Goal: Task Accomplishment & Management: Manage account settings

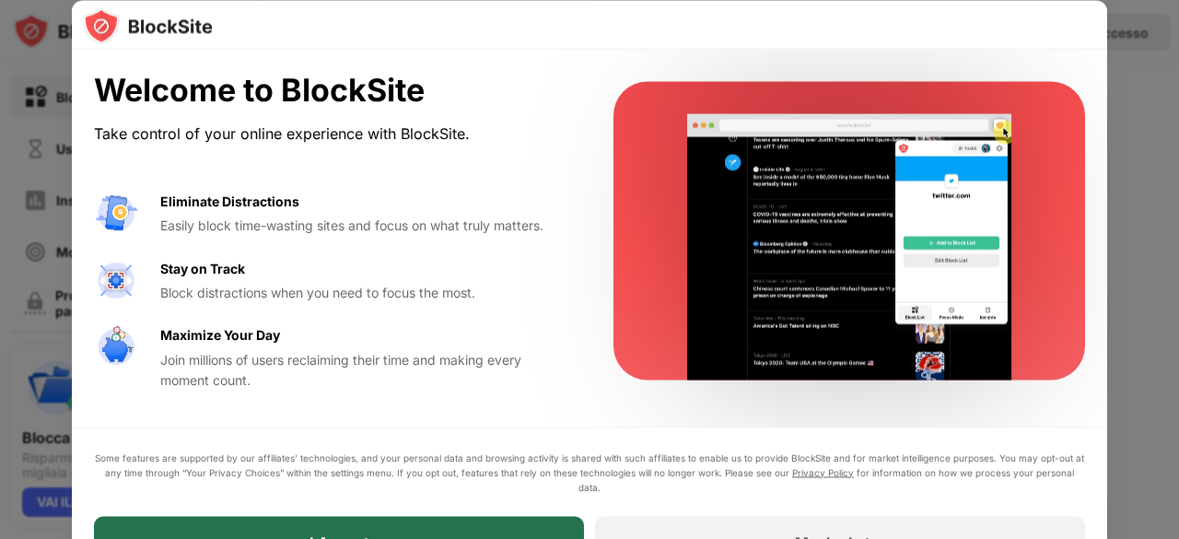
click at [488, 530] on div "I Accept" at bounding box center [339, 542] width 490 height 52
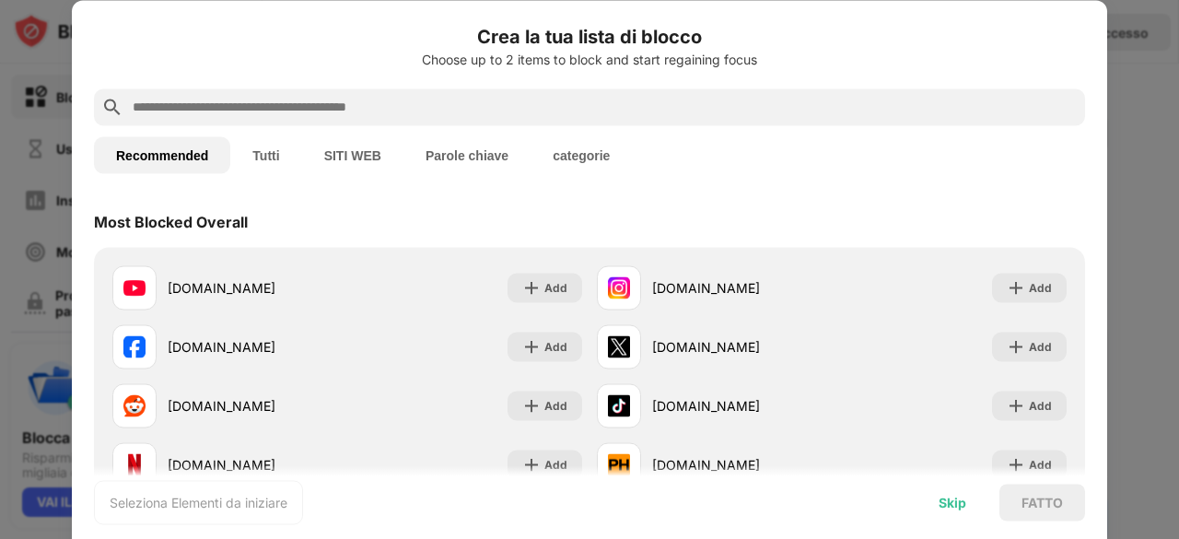
click at [954, 509] on div "Skip" at bounding box center [953, 502] width 28 height 15
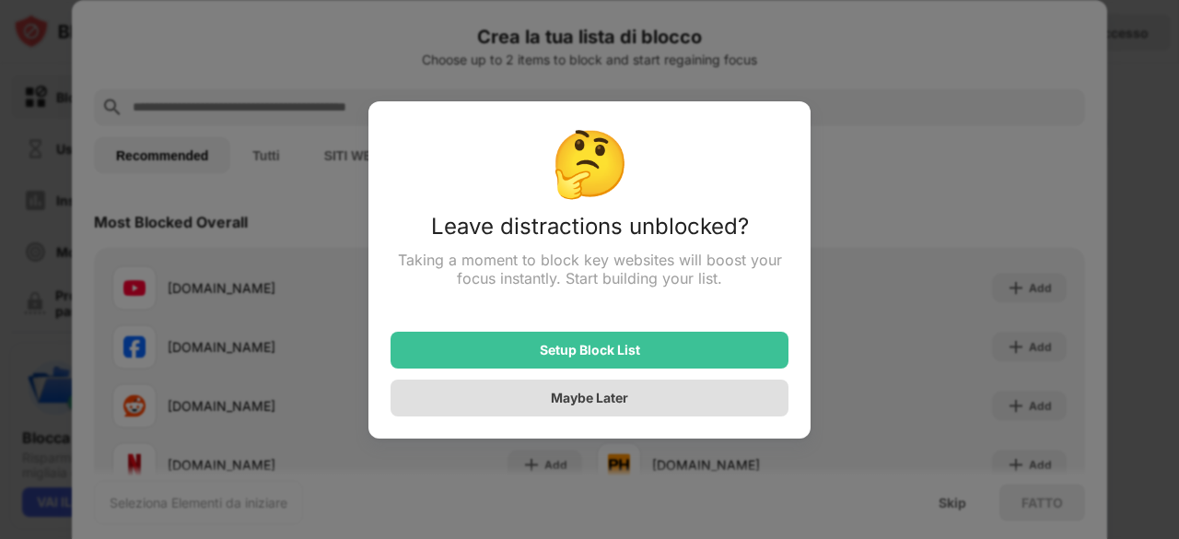
click at [632, 410] on div "Maybe Later" at bounding box center [590, 398] width 398 height 37
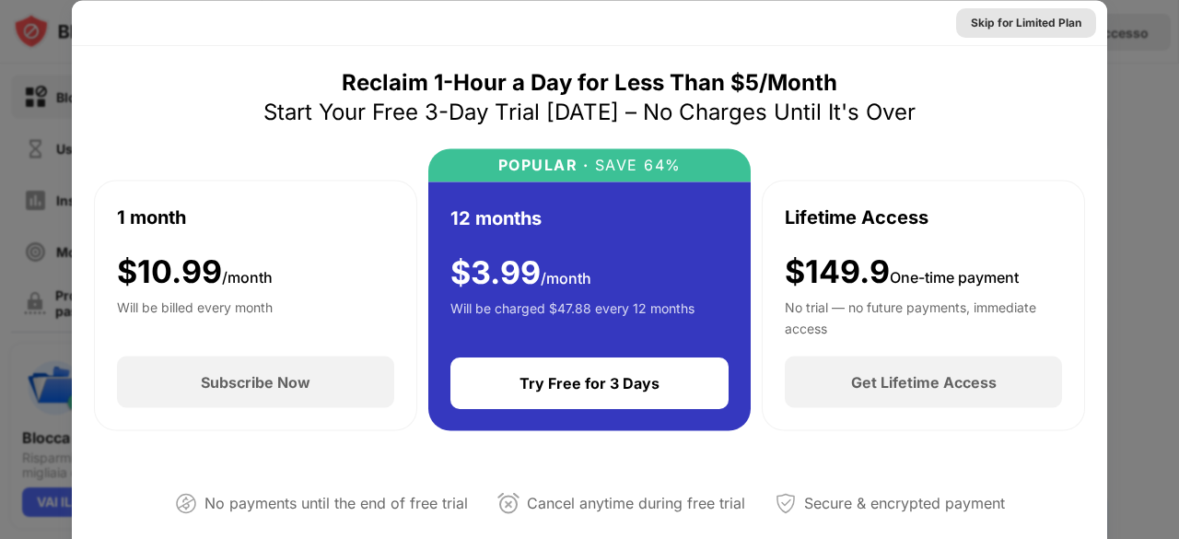
click at [1020, 19] on div "Skip for Limited Plan" at bounding box center [1026, 22] width 111 height 18
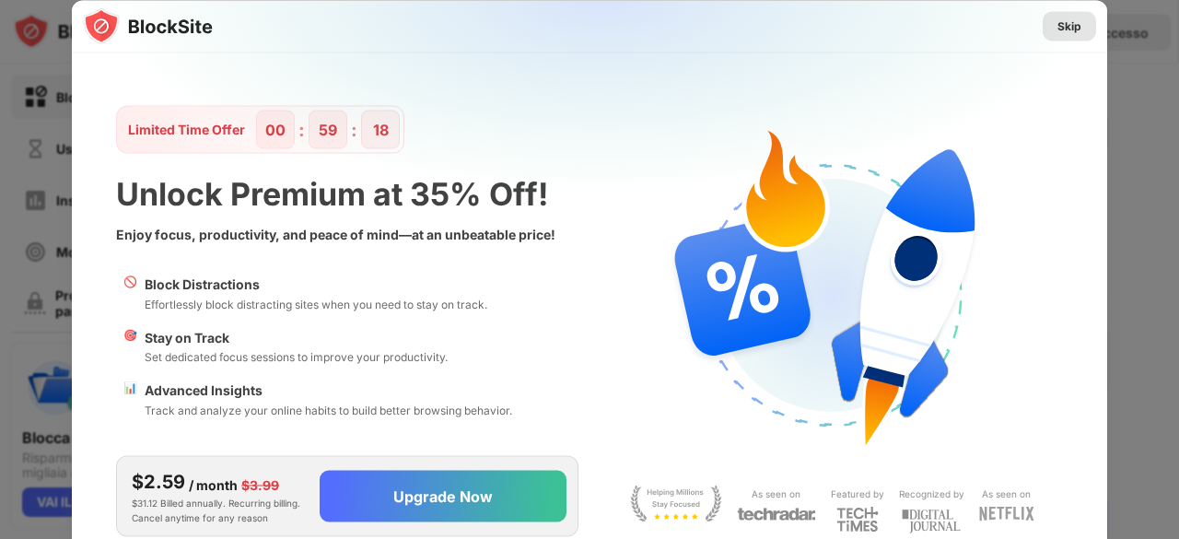
click at [1060, 30] on div "Skip" at bounding box center [1070, 26] width 24 height 18
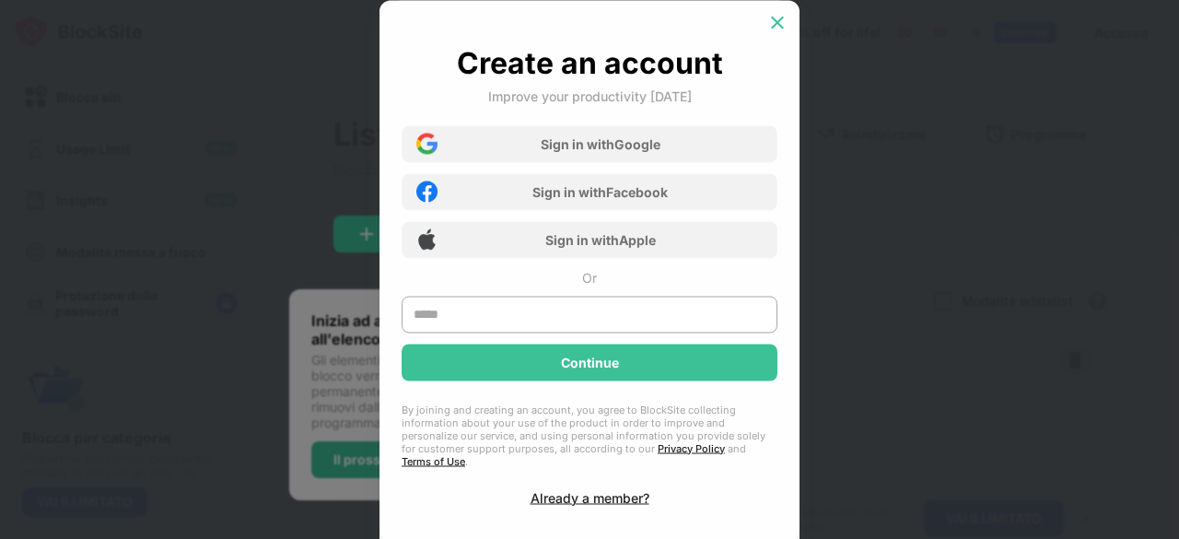
click at [783, 21] on img at bounding box center [777, 22] width 18 height 18
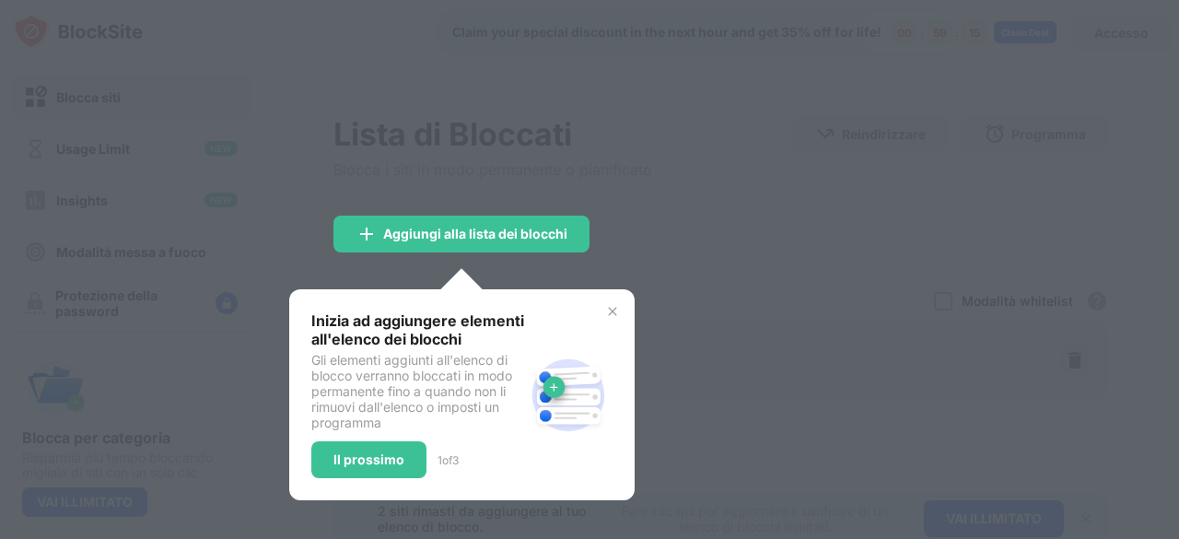
click at [608, 312] on img at bounding box center [612, 311] width 15 height 15
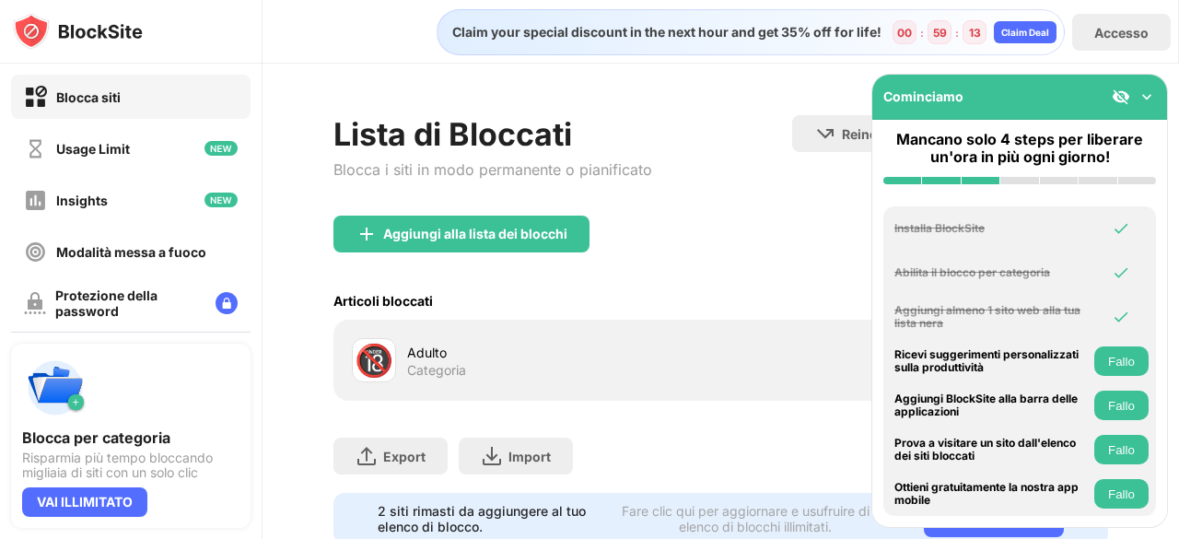
click at [1150, 100] on img at bounding box center [1147, 97] width 18 height 18
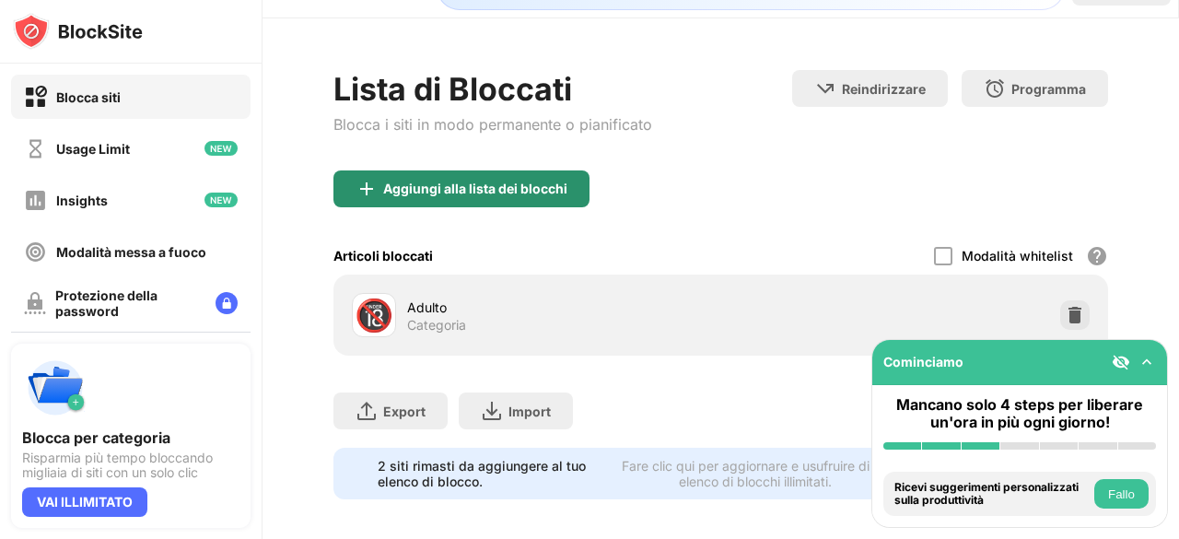
scroll to position [70, 0]
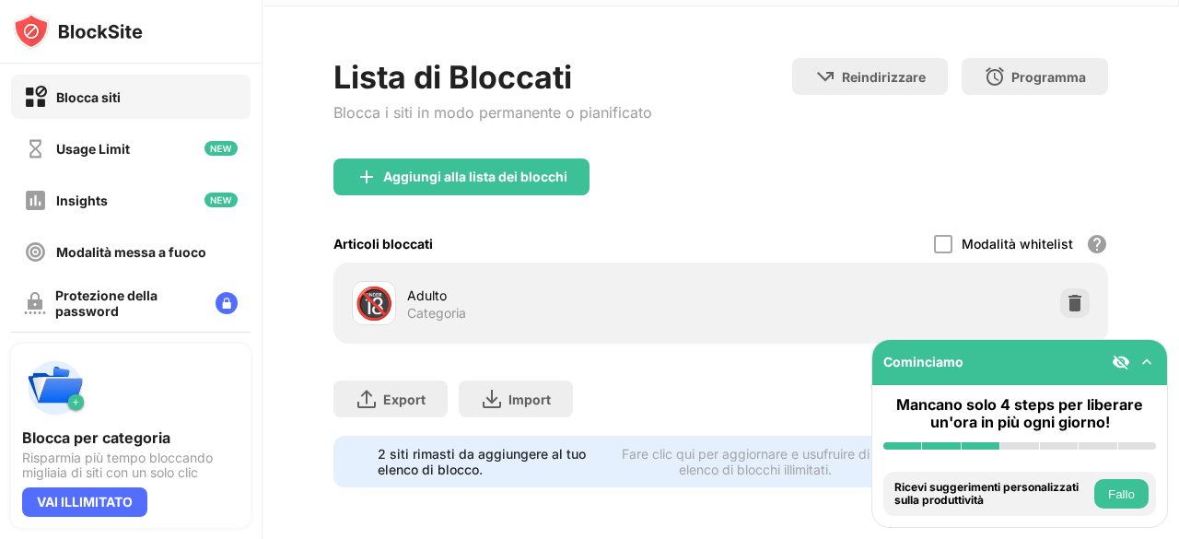
click at [1152, 363] on img at bounding box center [1147, 362] width 18 height 18
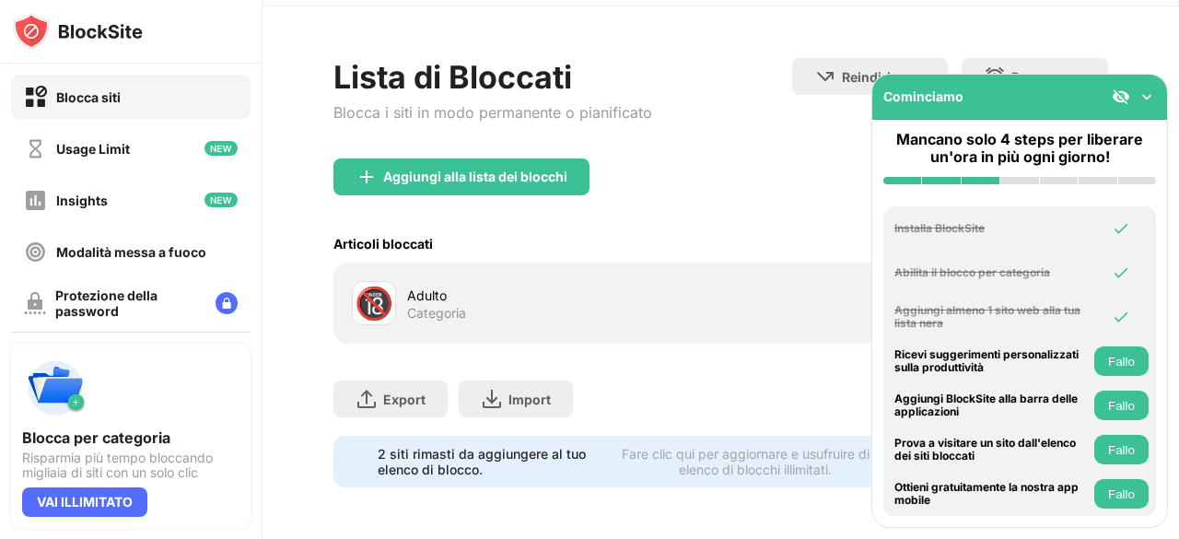
click at [1146, 94] on img at bounding box center [1147, 97] width 18 height 18
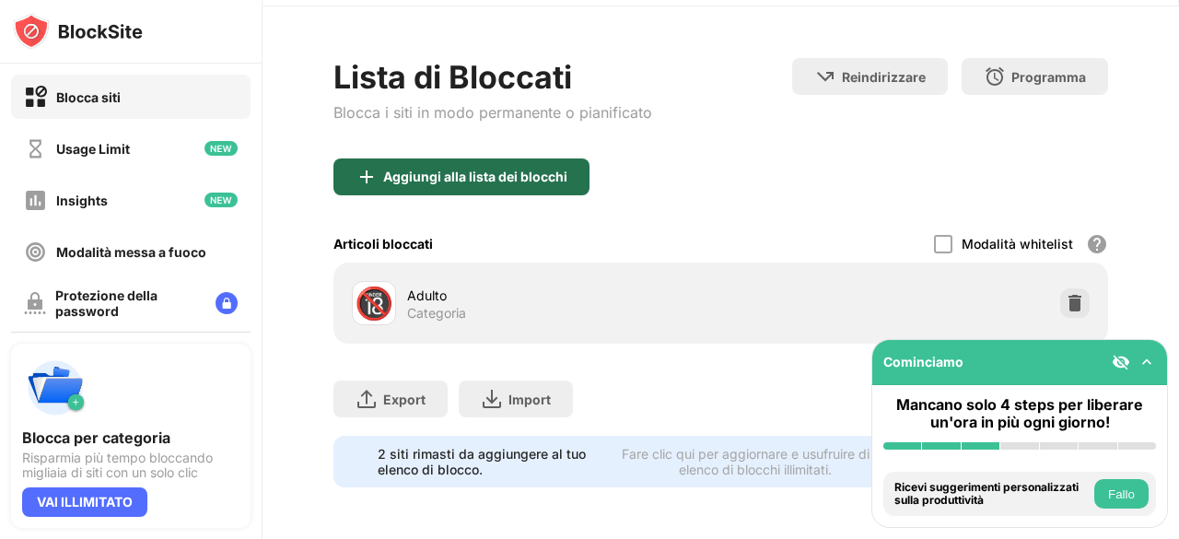
click at [437, 169] on div "Aggiungi alla lista dei blocchi" at bounding box center [475, 176] width 184 height 15
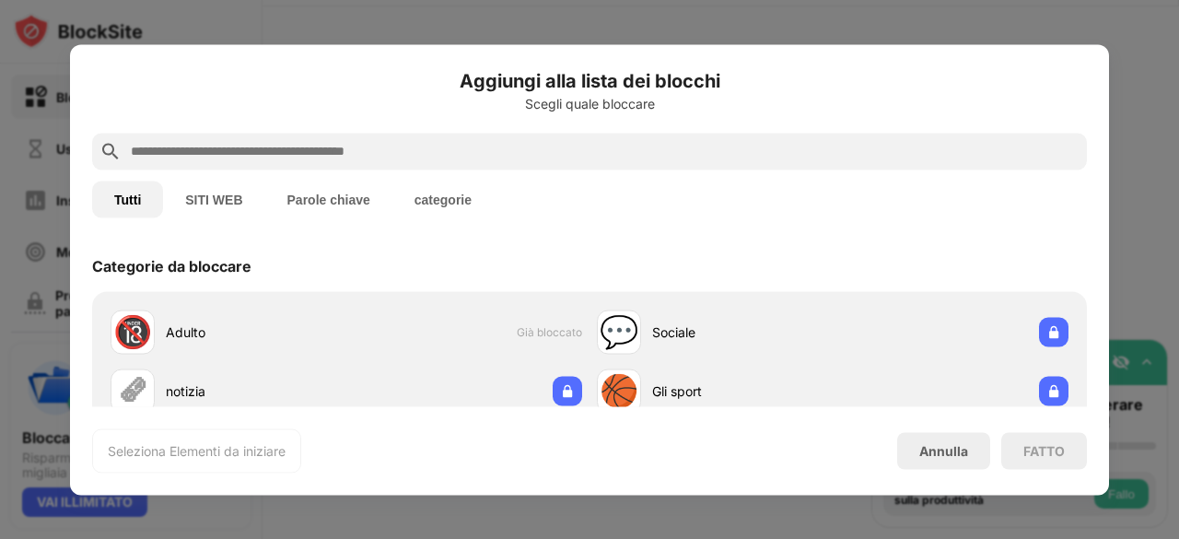
click at [205, 201] on button "SITI WEB" at bounding box center [213, 199] width 101 height 37
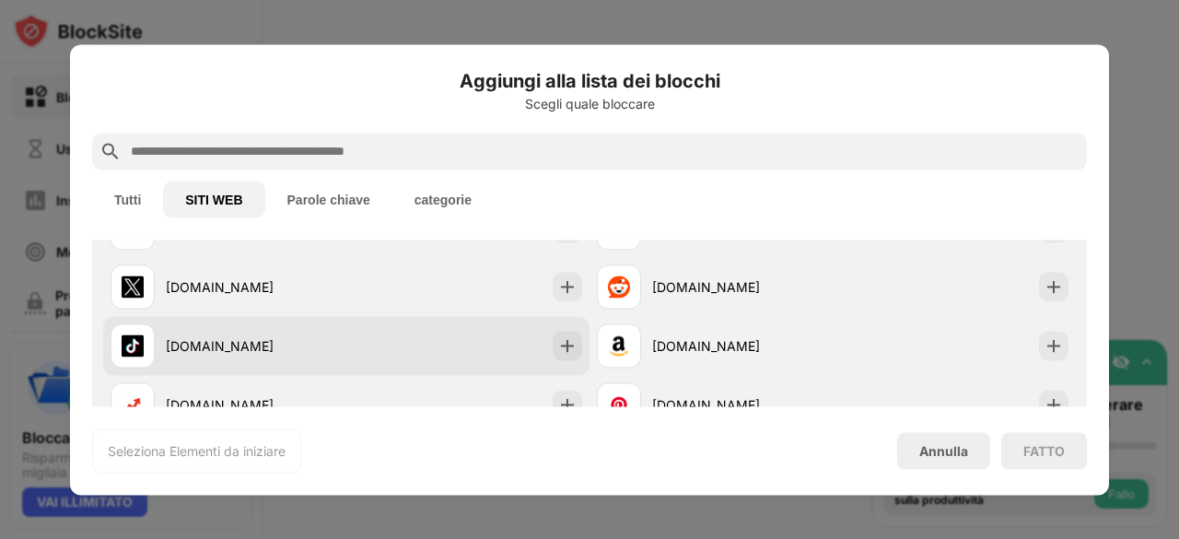
scroll to position [134, 0]
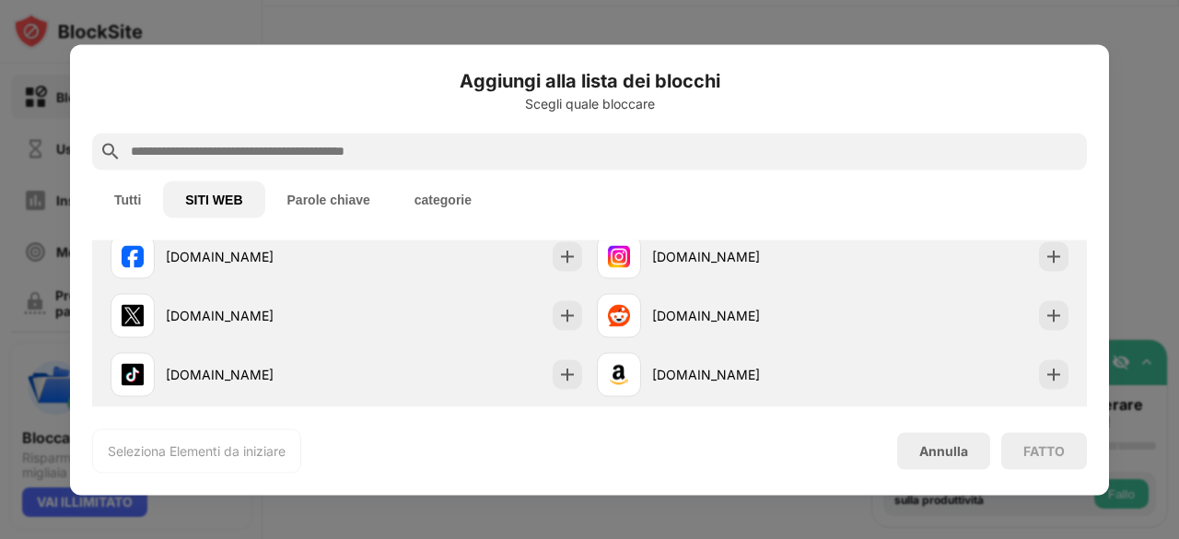
click at [354, 149] on input "text" at bounding box center [604, 151] width 951 height 22
paste input "**********"
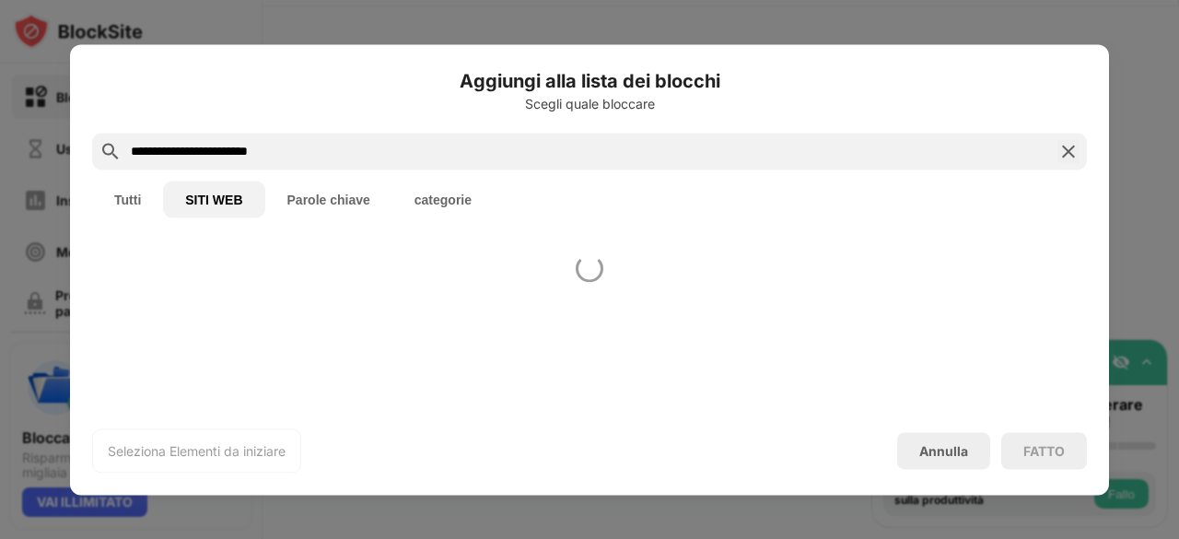
scroll to position [0, 0]
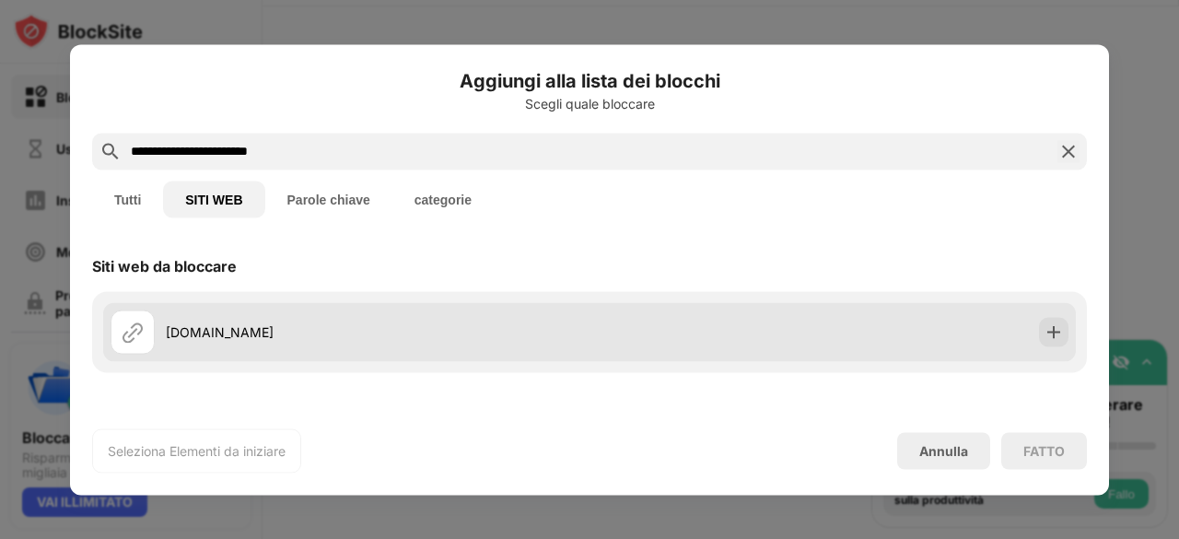
type input "**********"
click at [263, 334] on div "[DOMAIN_NAME]" at bounding box center [378, 331] width 424 height 19
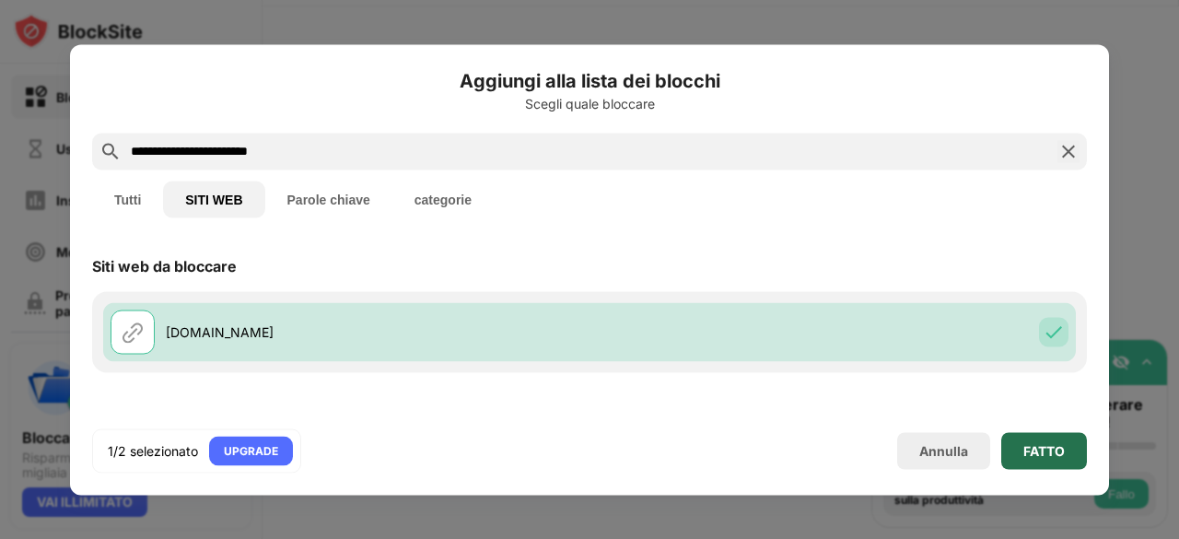
click at [1050, 445] on div "FATTO" at bounding box center [1043, 450] width 41 height 15
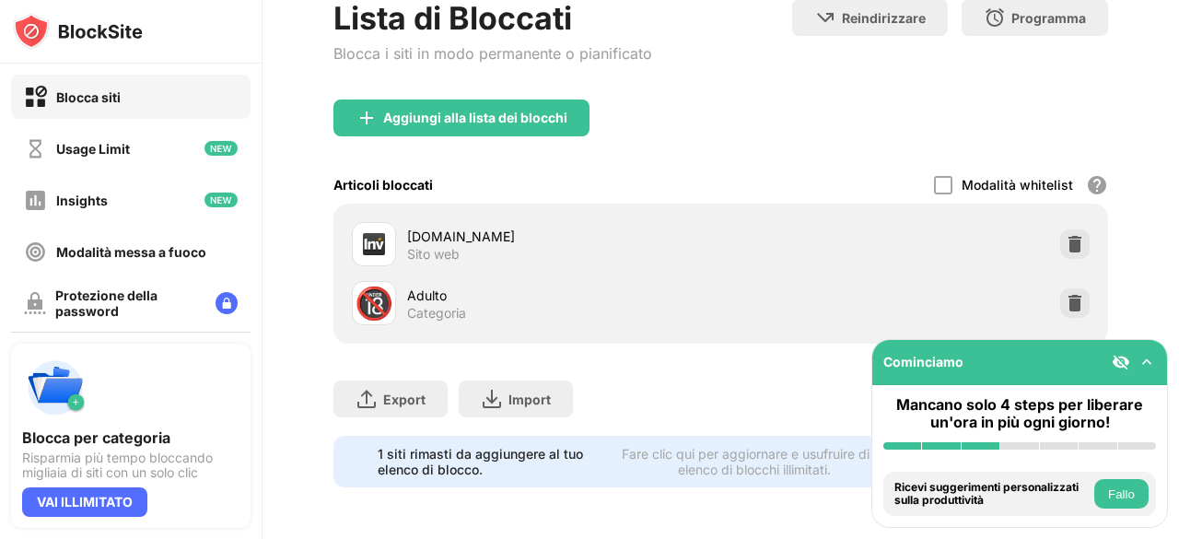
scroll to position [129, 0]
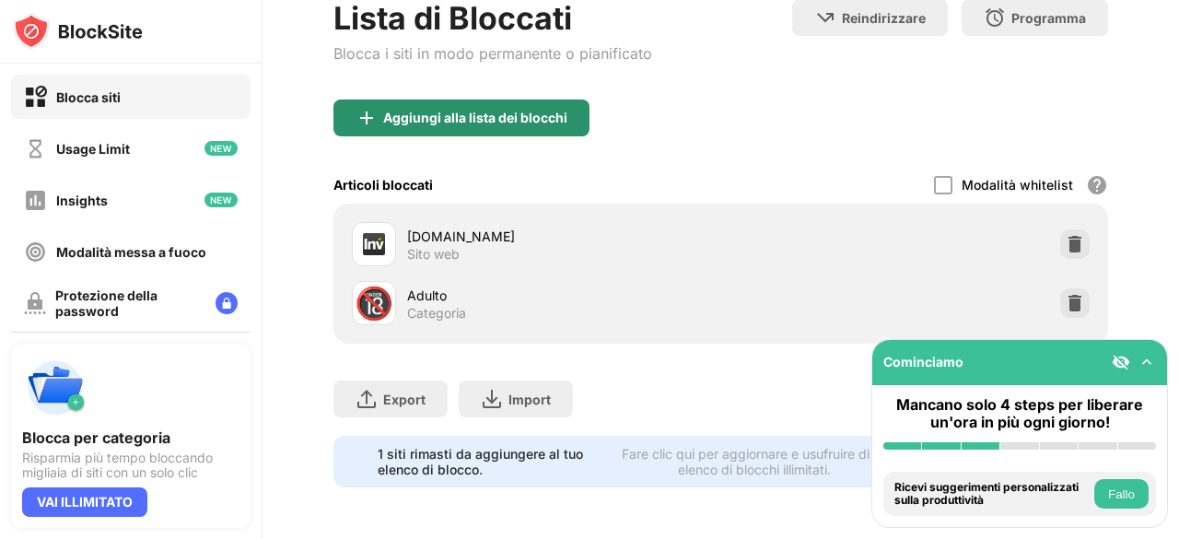
click at [480, 111] on div "Aggiungi alla lista dei blocchi" at bounding box center [461, 117] width 256 height 37
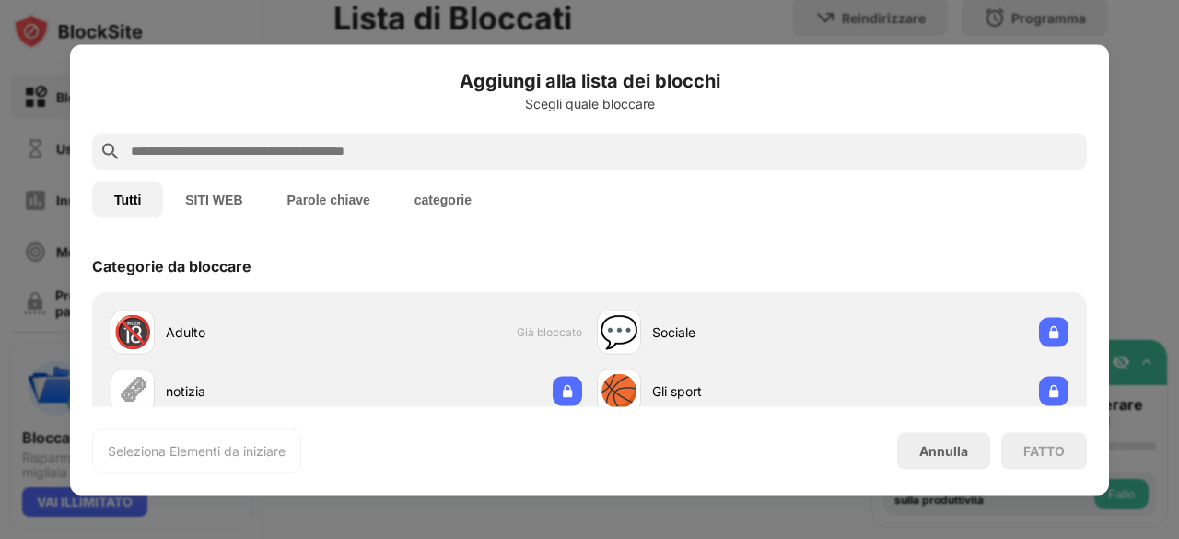
click at [309, 196] on button "Parole chiave" at bounding box center [328, 199] width 127 height 37
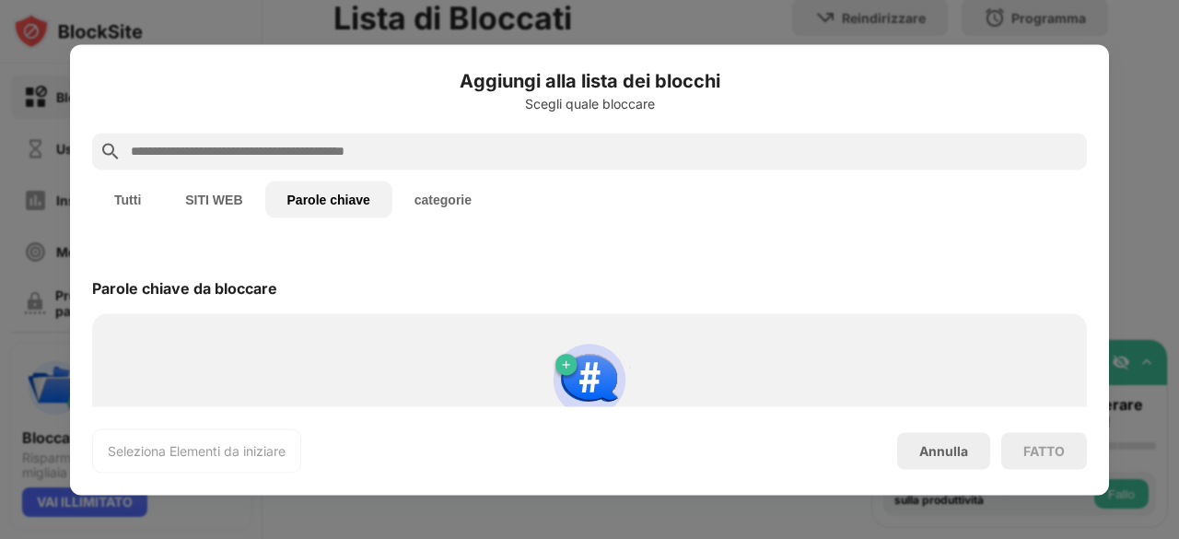
click at [298, 155] on input "text" at bounding box center [604, 151] width 951 height 22
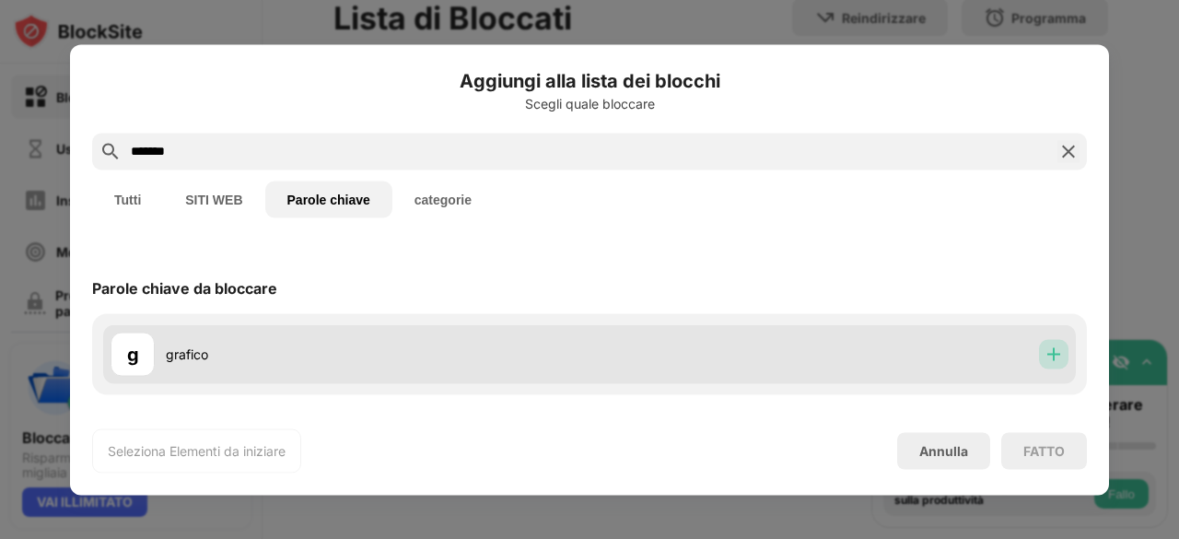
click at [1063, 356] on div at bounding box center [1053, 353] width 29 height 29
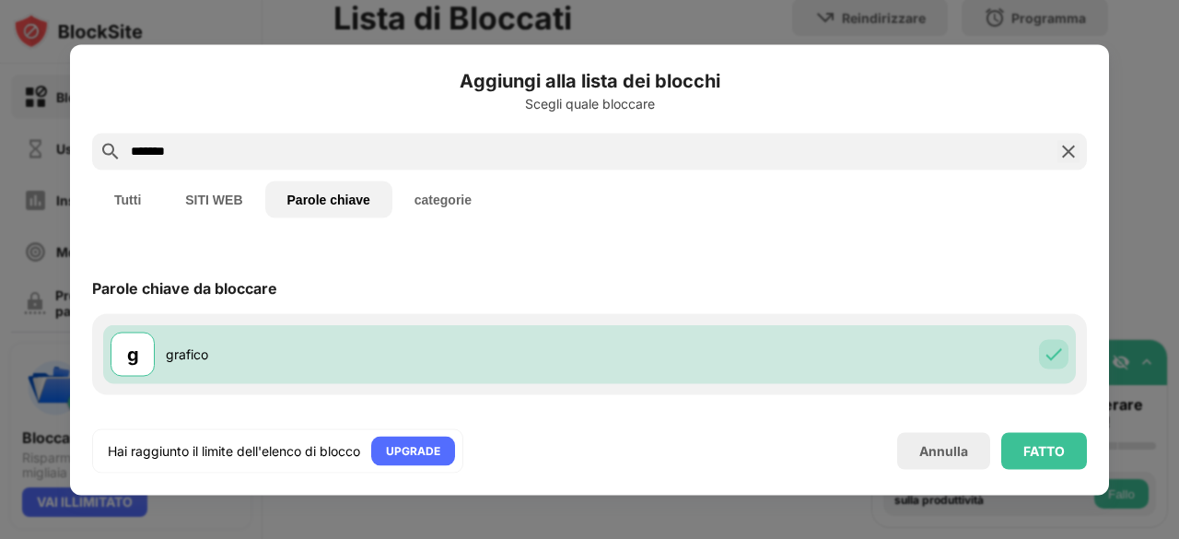
drag, startPoint x: 253, startPoint y: 151, endPoint x: 114, endPoint y: 151, distance: 139.1
click at [114, 151] on div "*******" at bounding box center [589, 151] width 995 height 37
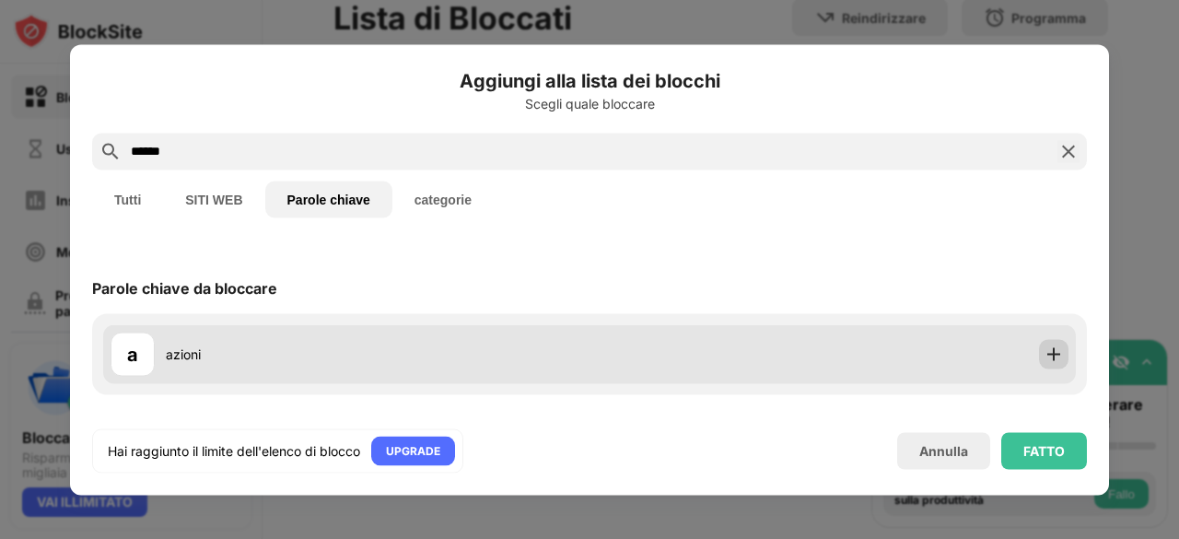
type input "******"
click at [1056, 349] on img at bounding box center [1054, 354] width 18 height 18
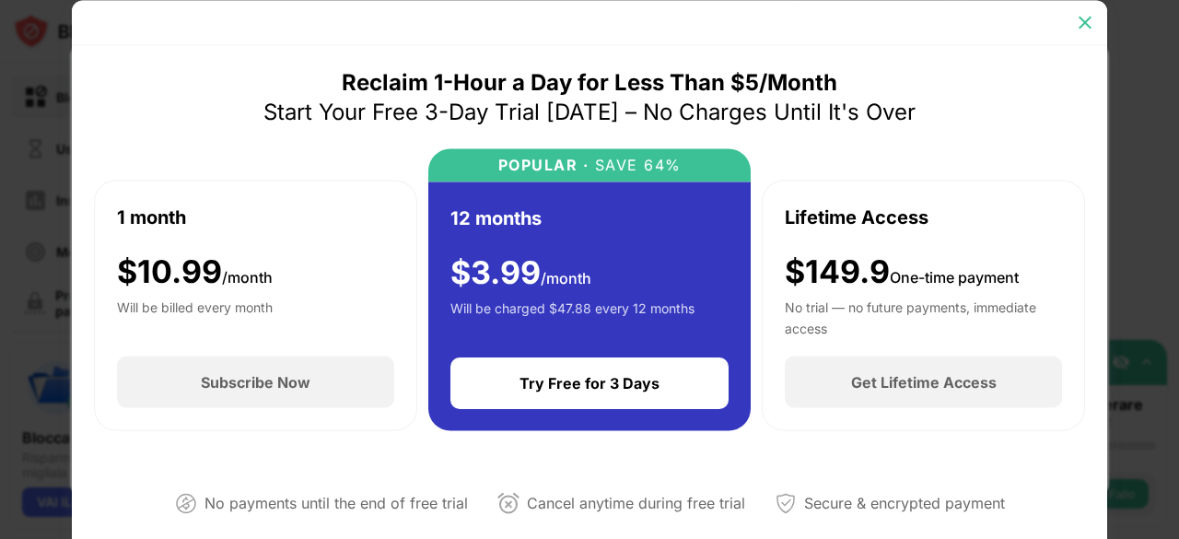
click at [1074, 27] on div at bounding box center [1084, 21] width 29 height 29
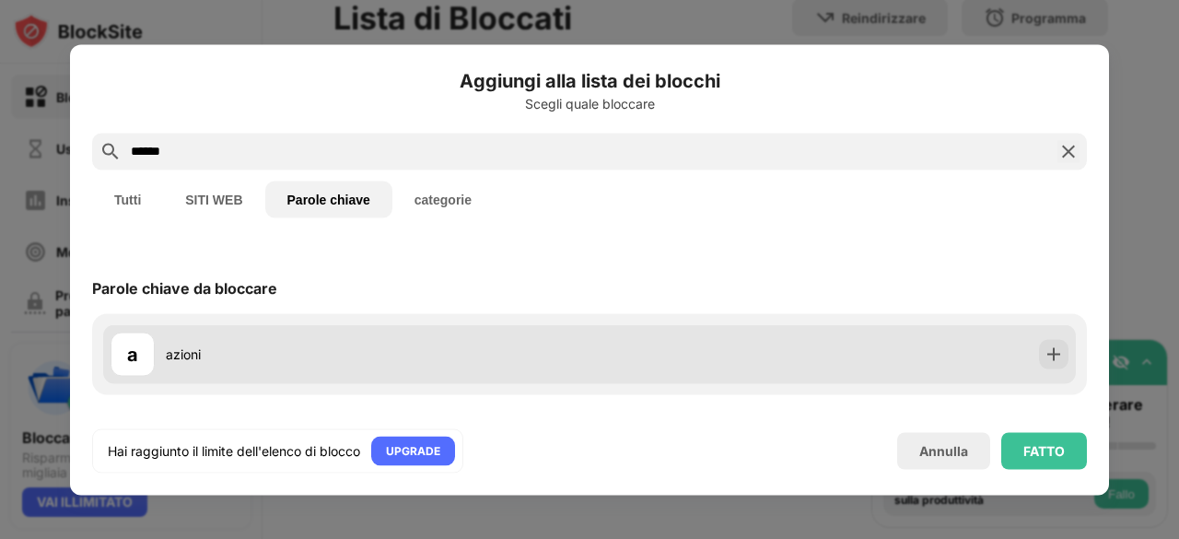
click at [993, 351] on div "a azioni" at bounding box center [589, 353] width 973 height 59
click at [1048, 353] on img at bounding box center [1054, 354] width 18 height 18
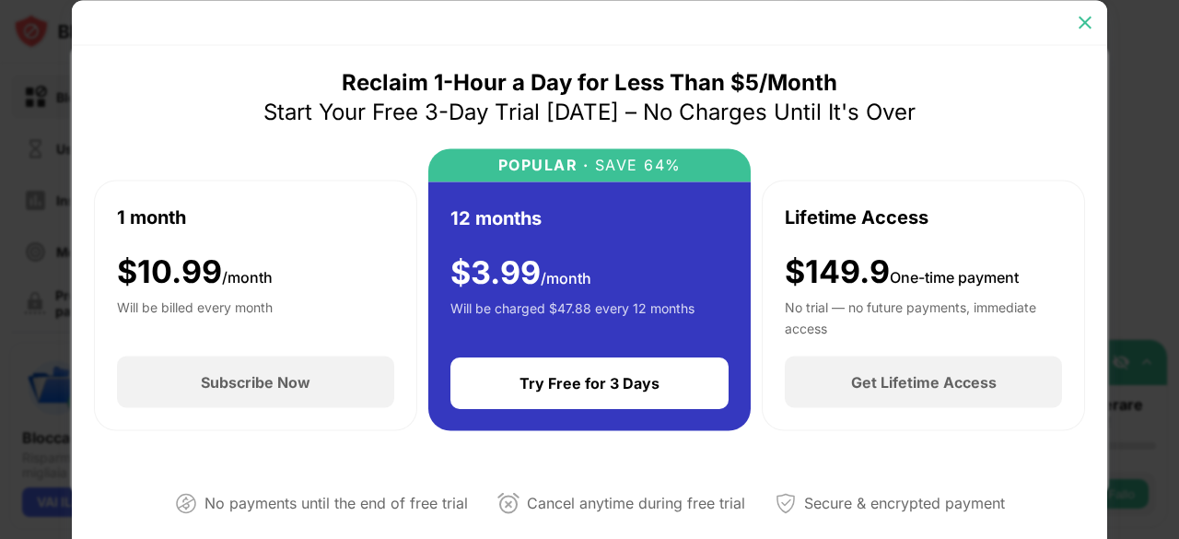
click at [1081, 24] on img at bounding box center [1085, 22] width 18 height 18
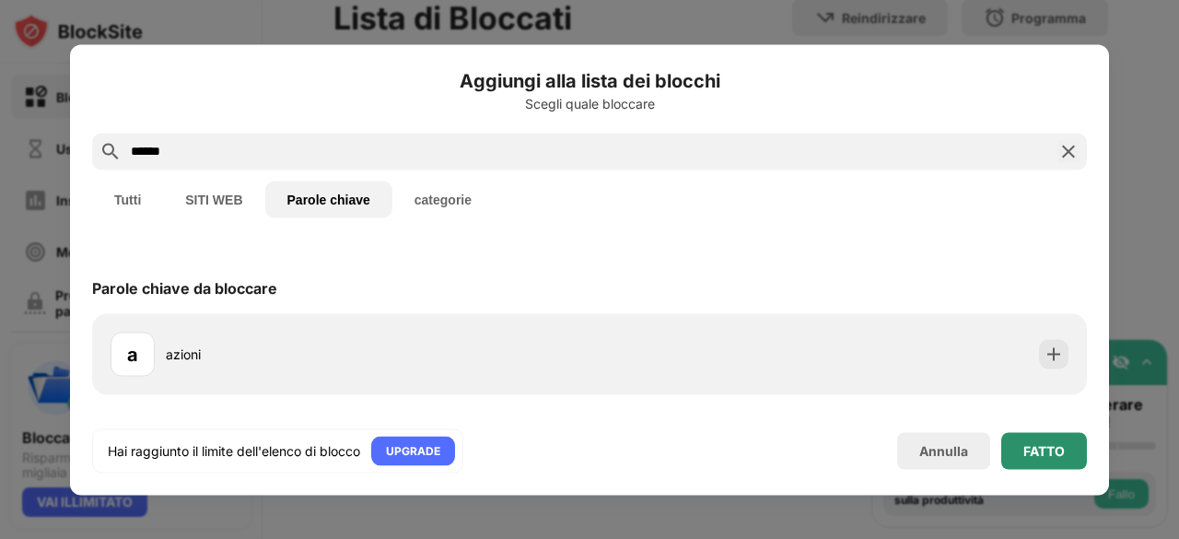
click at [1032, 452] on div "FATTO" at bounding box center [1043, 450] width 41 height 15
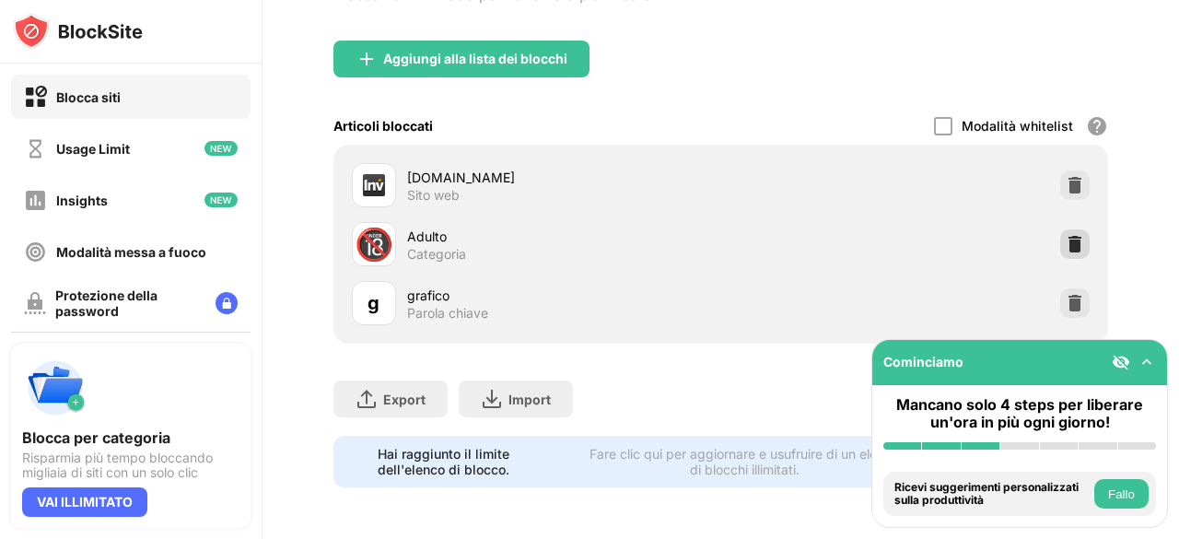
click at [1066, 235] on img at bounding box center [1075, 244] width 18 height 18
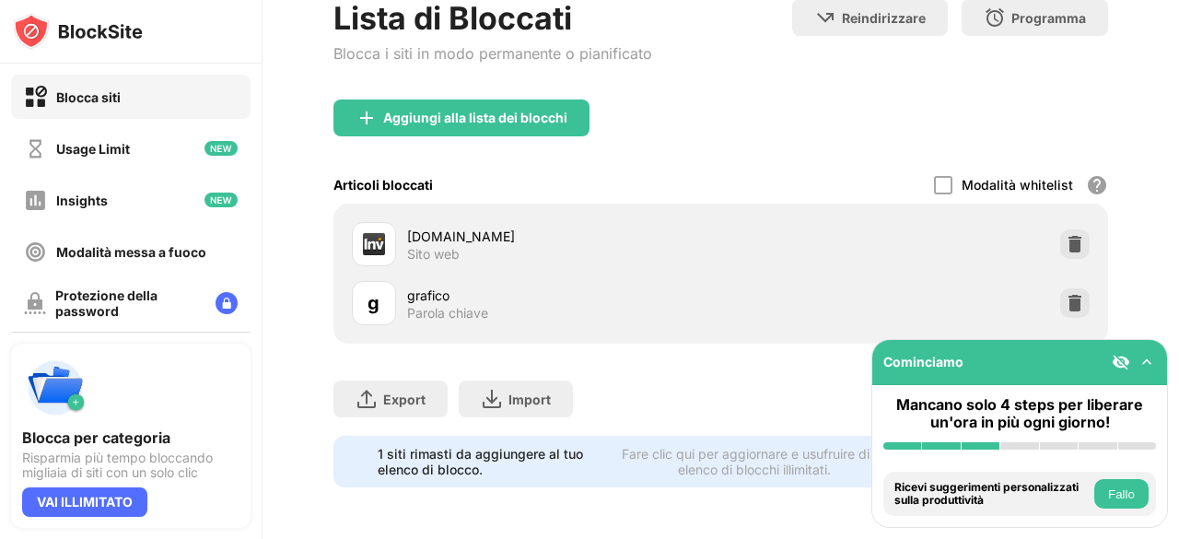
scroll to position [129, 0]
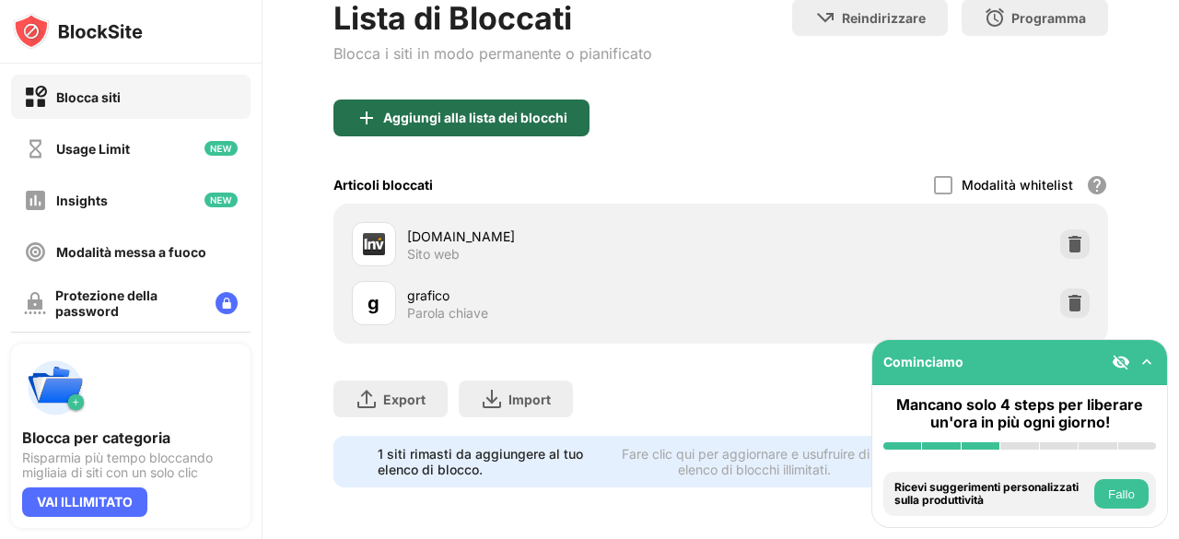
click at [462, 112] on div "Aggiungi alla lista dei blocchi" at bounding box center [461, 117] width 256 height 37
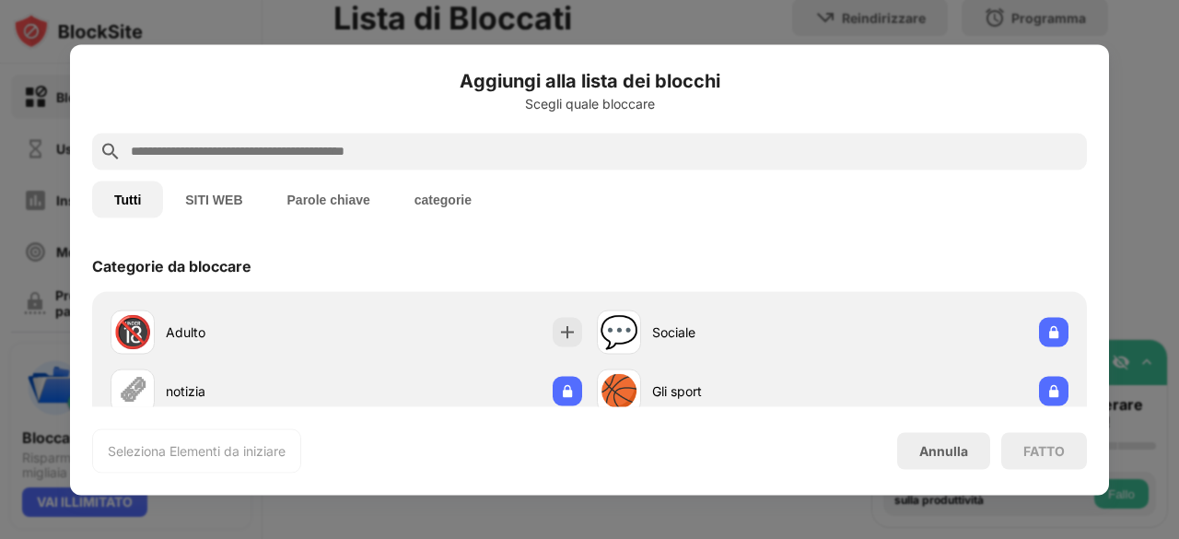
click at [366, 193] on button "Parole chiave" at bounding box center [328, 199] width 127 height 37
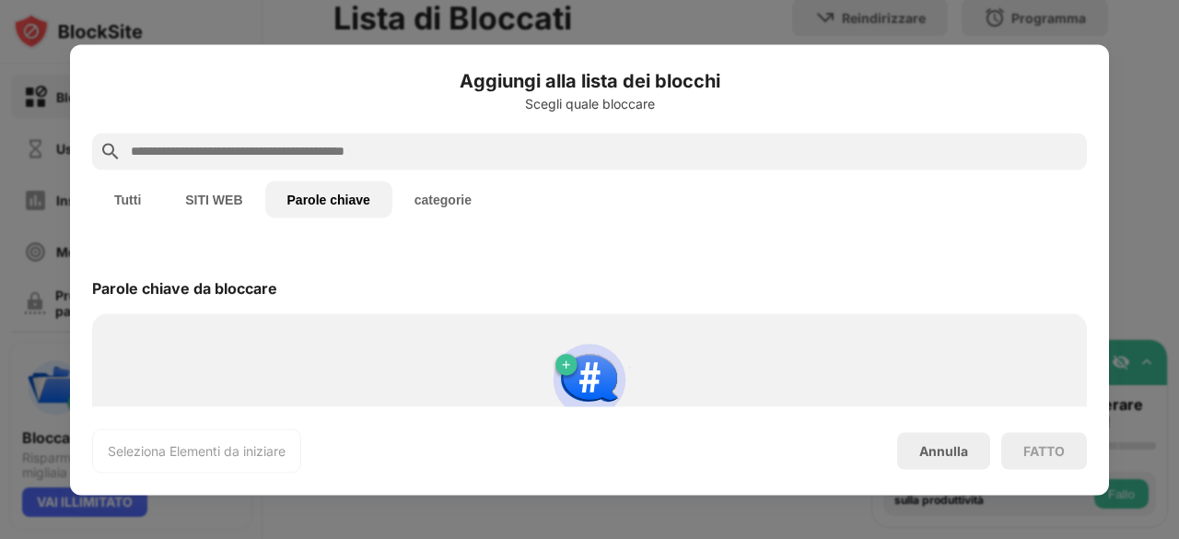
click at [381, 153] on input "text" at bounding box center [604, 151] width 951 height 22
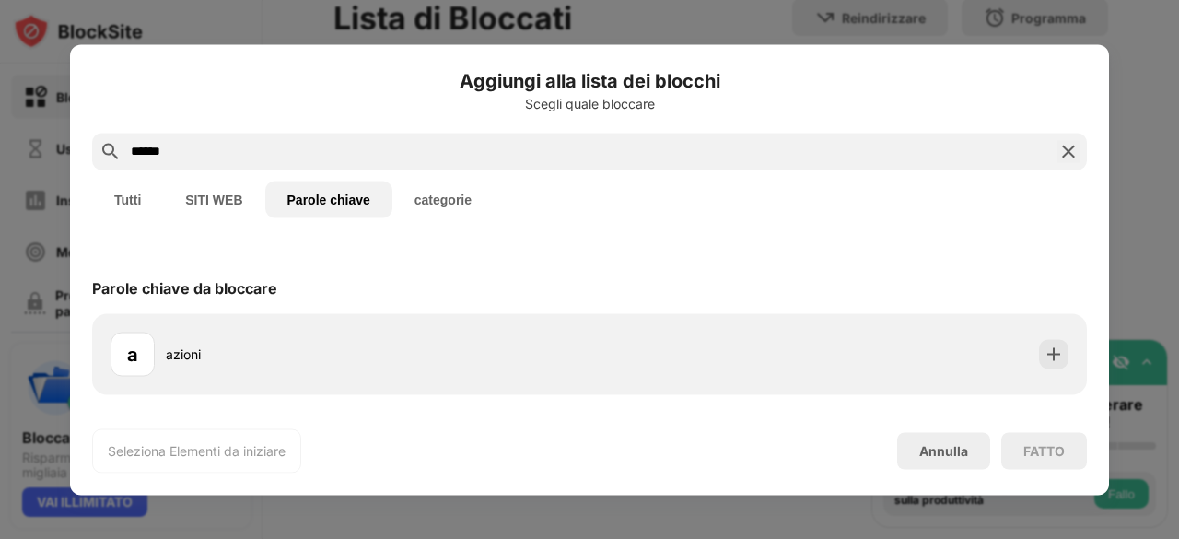
click at [429, 198] on button "categorie" at bounding box center [442, 199] width 101 height 37
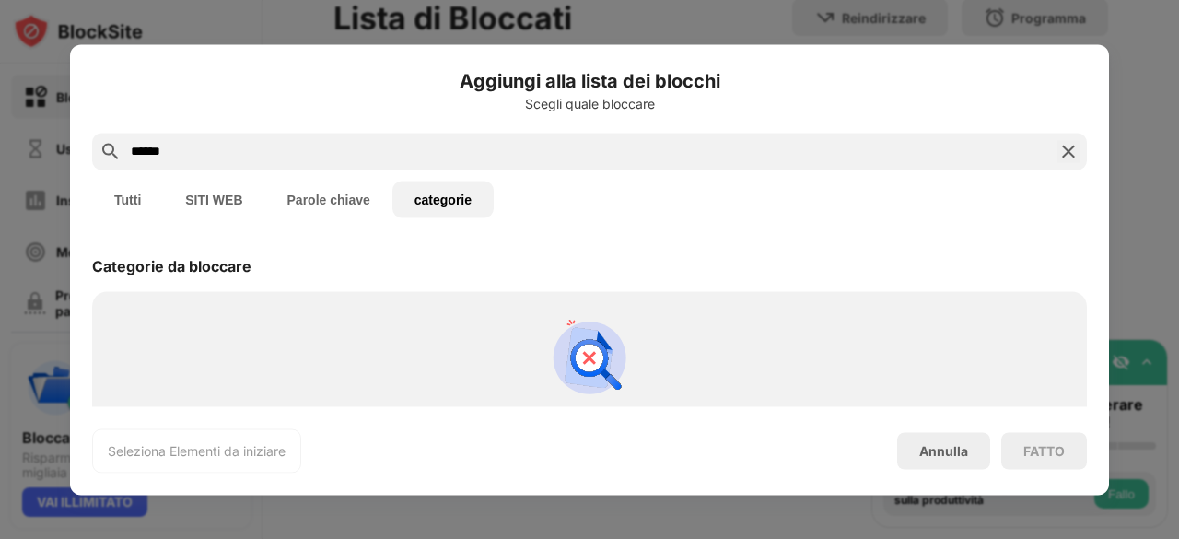
drag, startPoint x: 285, startPoint y: 154, endPoint x: -123, endPoint y: 154, distance: 408.1
click at [0, 154] on html "Blocca siti Usage Limit Insights Modalità messa a fuoco Protezione della passwo…" at bounding box center [589, 269] width 1179 height 539
click at [333, 192] on button "Parole chiave" at bounding box center [328, 199] width 127 height 37
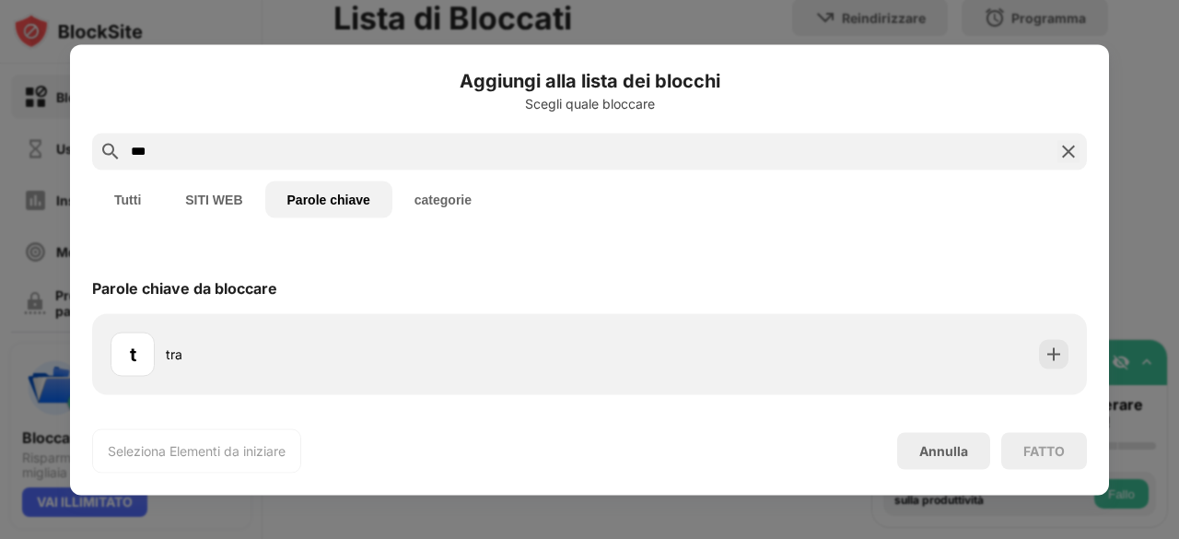
drag, startPoint x: 191, startPoint y: 152, endPoint x: 85, endPoint y: 123, distance: 110.0
click at [43, 538] on div "Aggiungi alla lista dei blocchi Scegli quale bloccare *** Tutti SITI WEB Parole…" at bounding box center [589, 539] width 1179 height 0
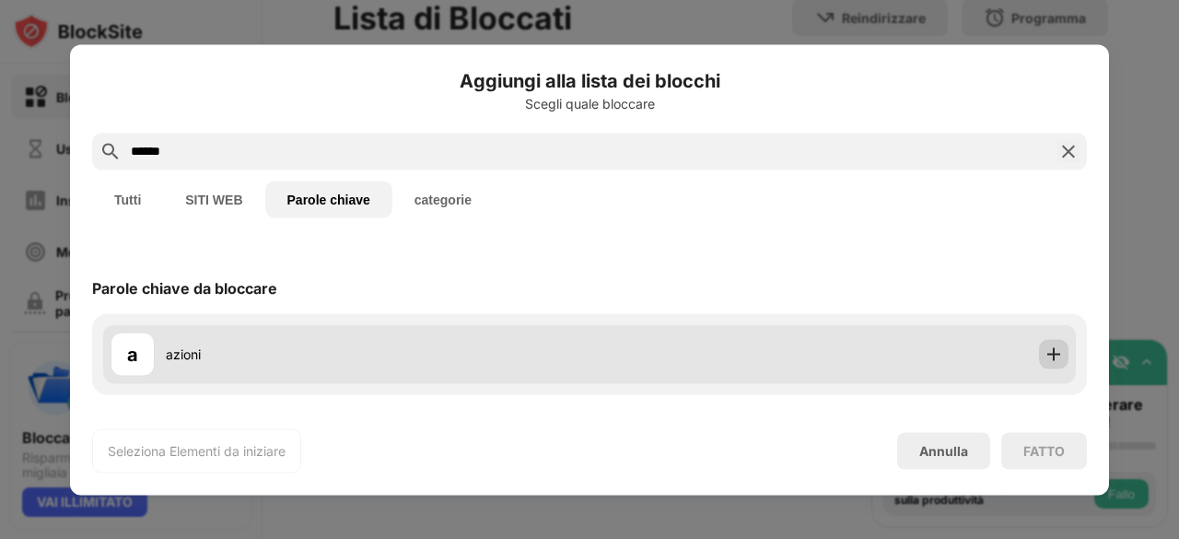
type input "******"
click at [1051, 363] on div at bounding box center [1053, 353] width 29 height 29
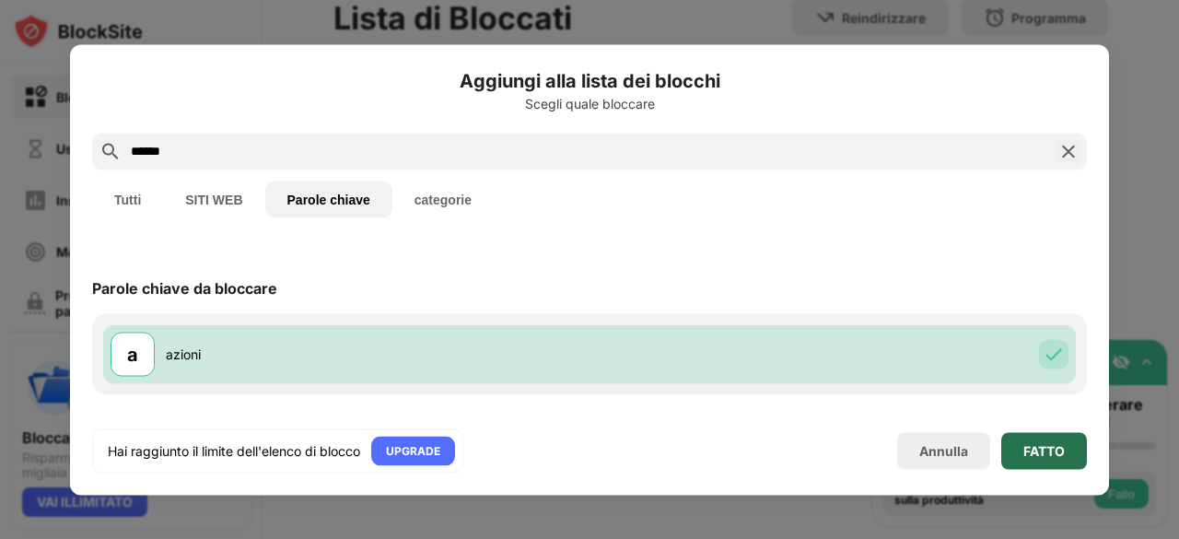
click at [1043, 462] on div "FATTO" at bounding box center [1044, 450] width 86 height 37
